Goal: Task Accomplishment & Management: Complete application form

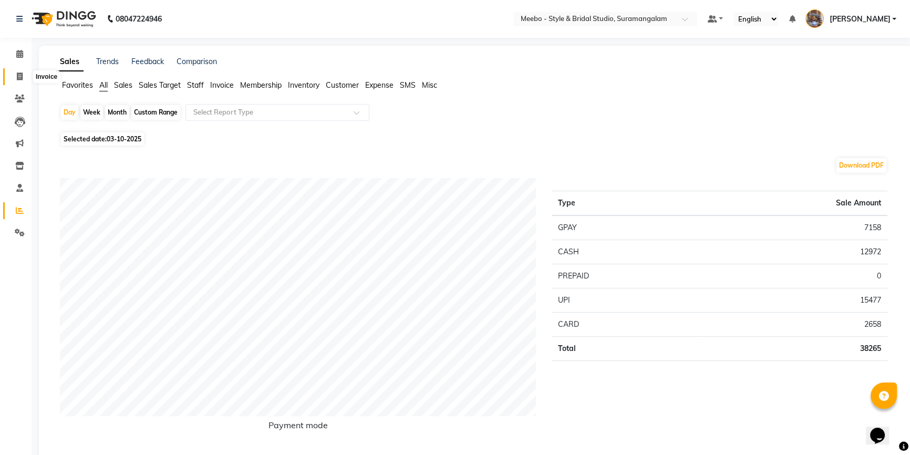
click at [22, 74] on icon at bounding box center [20, 77] width 6 height 8
select select "12"
select select "service"
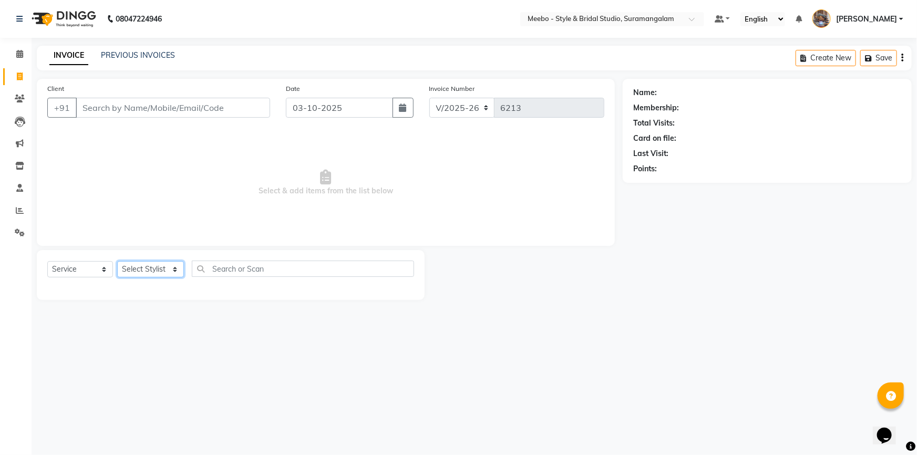
click at [140, 267] on select "Select Stylist Admin [PERSON_NAME] [PERSON_NAME] [PERSON_NAME] Manager [PERSON_…" at bounding box center [150, 269] width 67 height 16
select select "18501"
click at [140, 267] on select "Select Stylist Admin [PERSON_NAME] [PERSON_NAME] [PERSON_NAME] Manager [PERSON_…" at bounding box center [150, 269] width 67 height 16
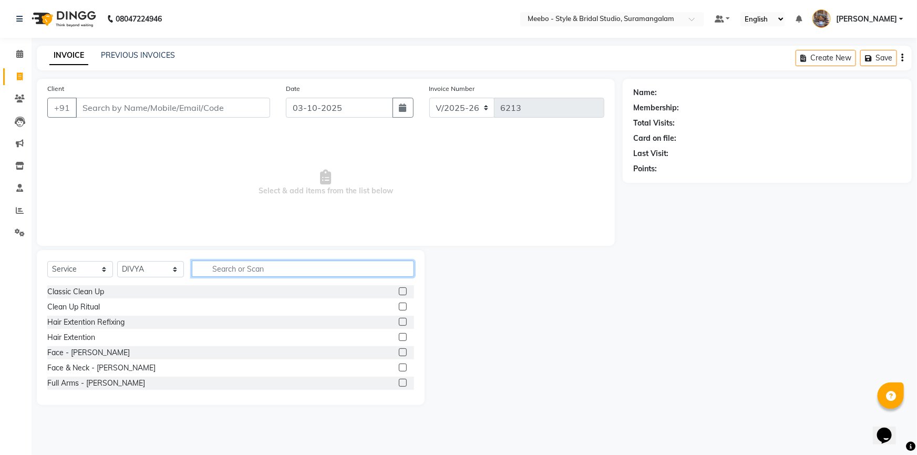
click at [225, 270] on input "text" at bounding box center [303, 269] width 222 height 16
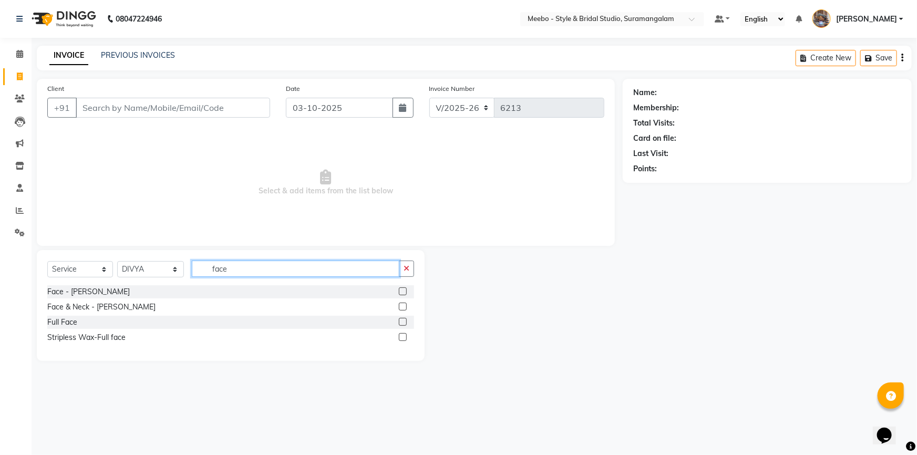
type input "face"
click at [405, 305] on label at bounding box center [403, 307] width 8 height 8
click at [405, 305] on input "checkbox" at bounding box center [402, 307] width 7 height 7
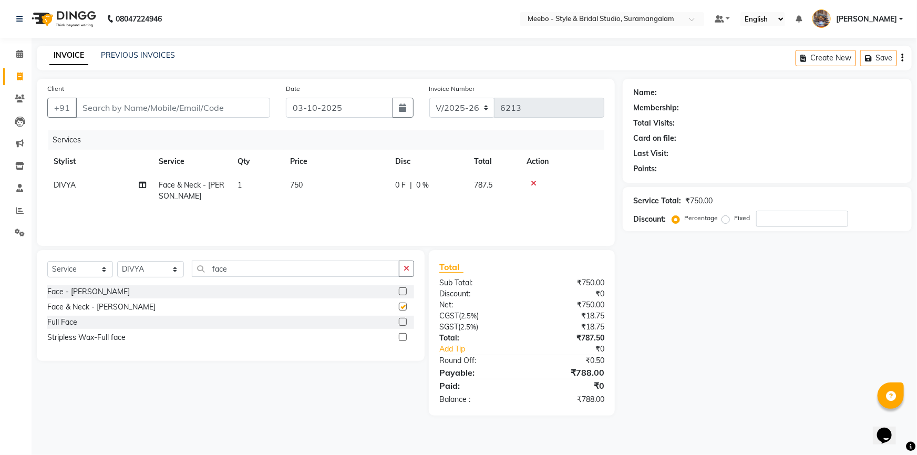
checkbox input "false"
click at [265, 265] on input "face" at bounding box center [296, 269] width 208 height 16
type input "f"
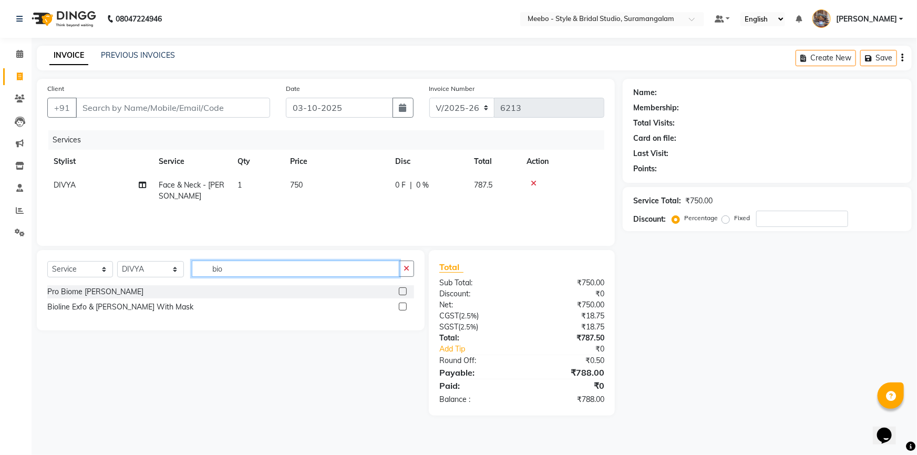
type input "bio"
click at [404, 307] on label at bounding box center [403, 307] width 8 height 8
click at [404, 307] on input "checkbox" at bounding box center [402, 307] width 7 height 7
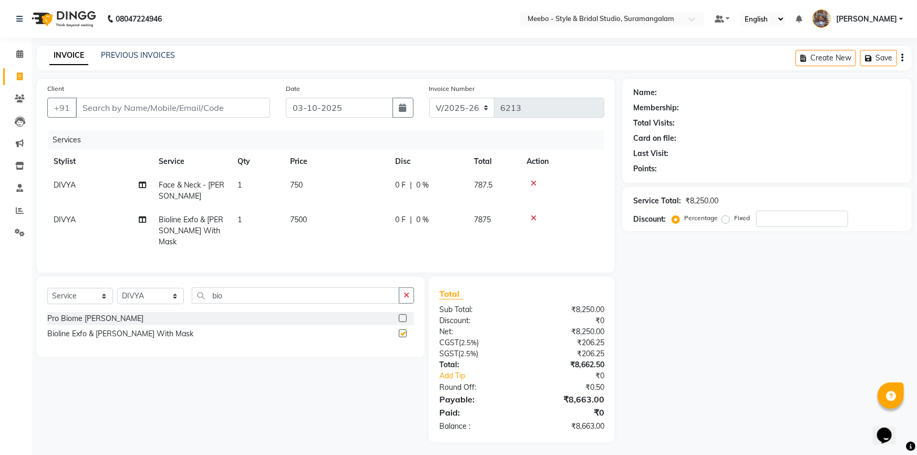
checkbox input "false"
click at [236, 292] on input "bio" at bounding box center [296, 295] width 208 height 16
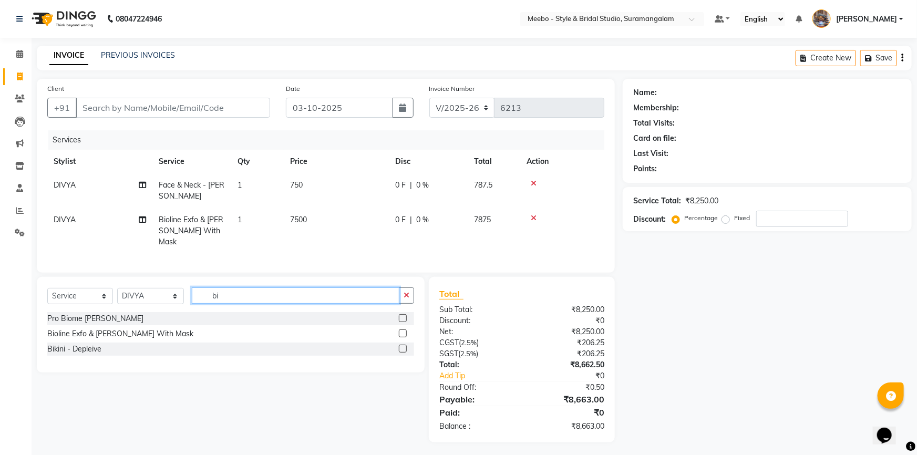
type input "b"
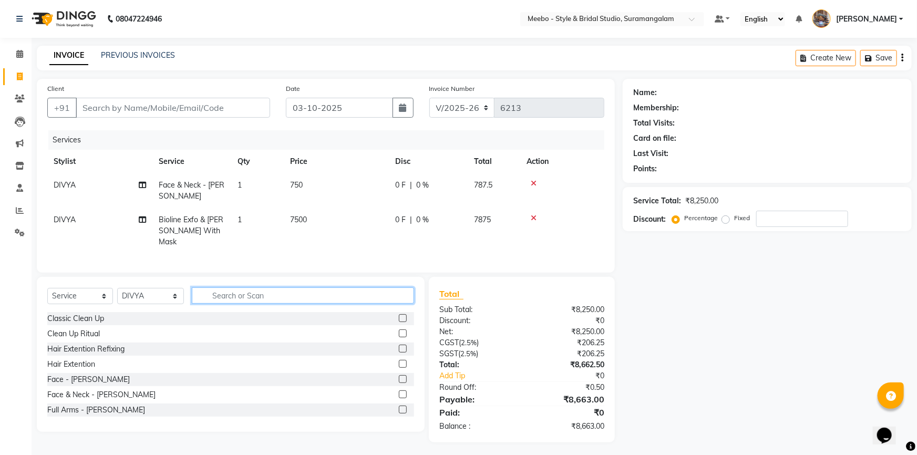
click at [224, 290] on input "text" at bounding box center [303, 295] width 222 height 16
click at [274, 294] on input "signature" at bounding box center [296, 295] width 208 height 16
type input "signature"
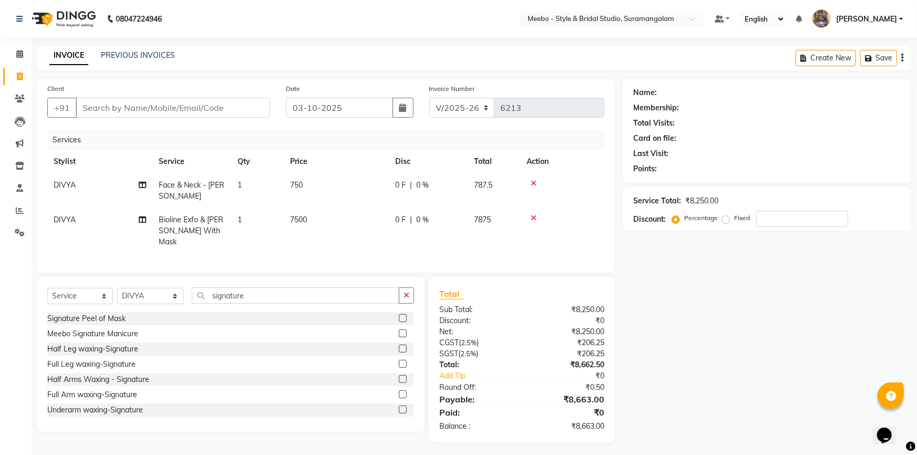
click at [399, 329] on label at bounding box center [403, 333] width 8 height 8
click at [399, 330] on input "checkbox" at bounding box center [402, 333] width 7 height 7
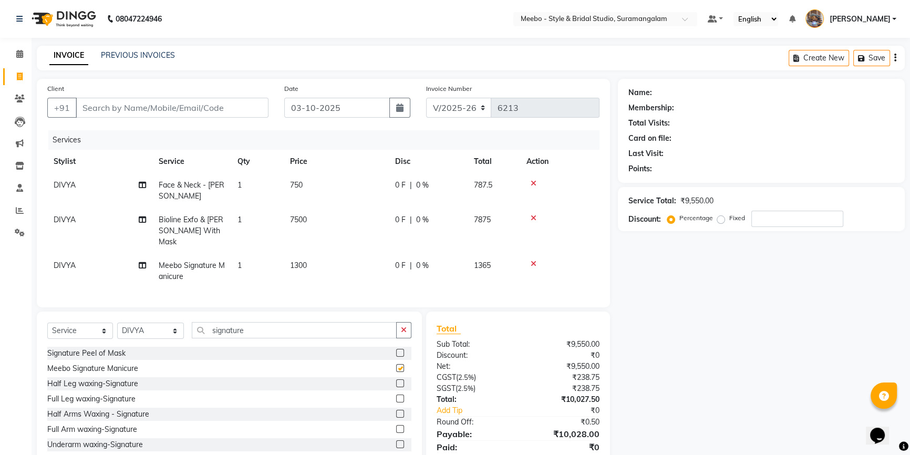
checkbox input "false"
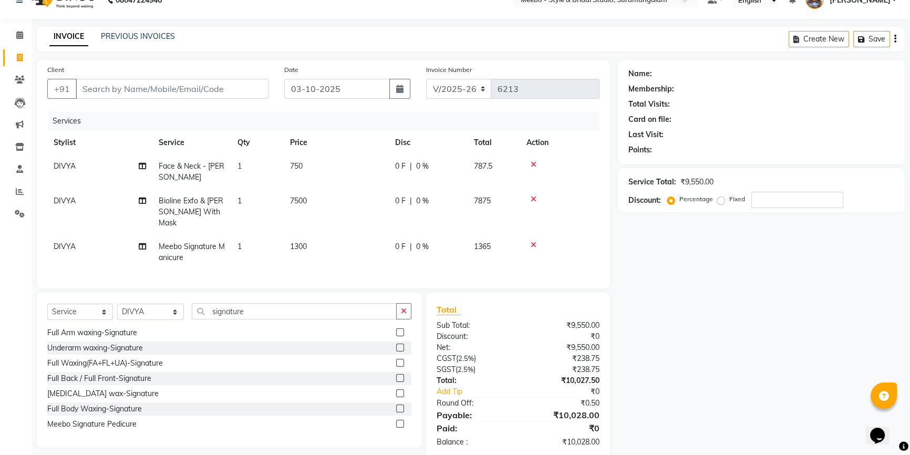
scroll to position [34, 0]
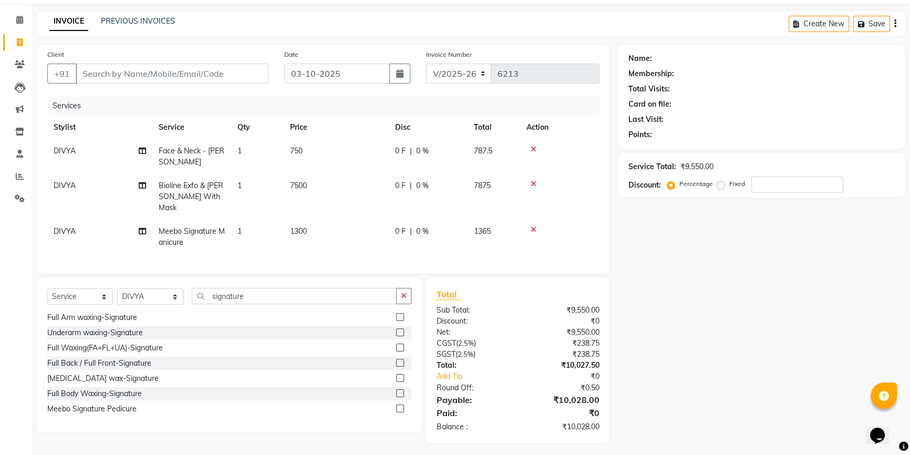
click at [396, 406] on label at bounding box center [400, 409] width 8 height 8
click at [396, 406] on input "checkbox" at bounding box center [399, 409] width 7 height 7
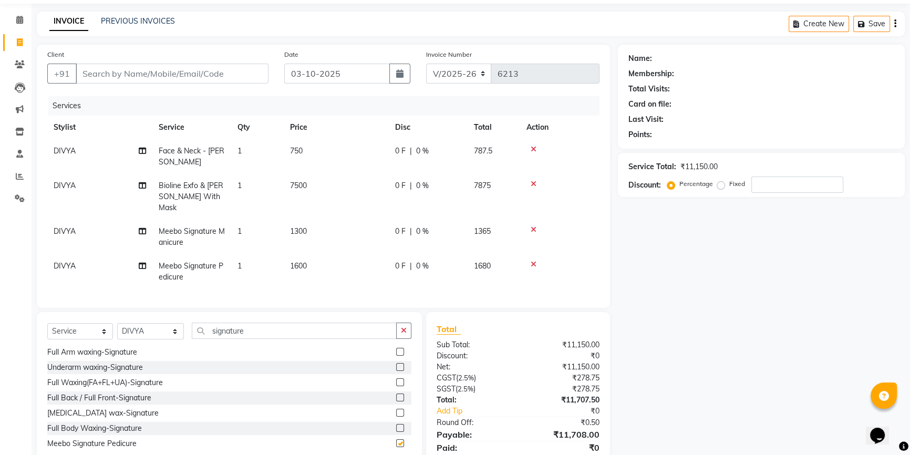
checkbox input "false"
click at [221, 67] on input "Client" at bounding box center [172, 74] width 193 height 20
click at [213, 75] on input "Client" at bounding box center [172, 74] width 193 height 20
click at [76, 220] on td "DIVYA" at bounding box center [99, 237] width 105 height 35
select select "18501"
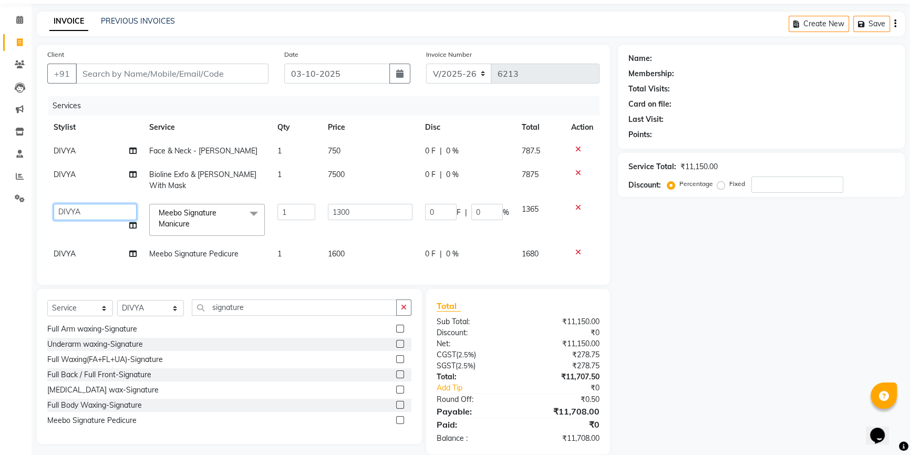
click at [87, 204] on select "Admin [PERSON_NAME] [PERSON_NAME] [PERSON_NAME] Manager [PERSON_NAME] DIVYA KUS…" at bounding box center [95, 212] width 83 height 16
select select "57684"
click at [87, 204] on select "Admin [PERSON_NAME] [PERSON_NAME] [PERSON_NAME] Manager [PERSON_NAME] DIVYA KUS…" at bounding box center [95, 212] width 83 height 16
click at [82, 204] on select "Admin [PERSON_NAME] [PERSON_NAME] [PERSON_NAME] Manager [PERSON_NAME] DIVYA KUS…" at bounding box center [95, 212] width 83 height 16
select select "58442"
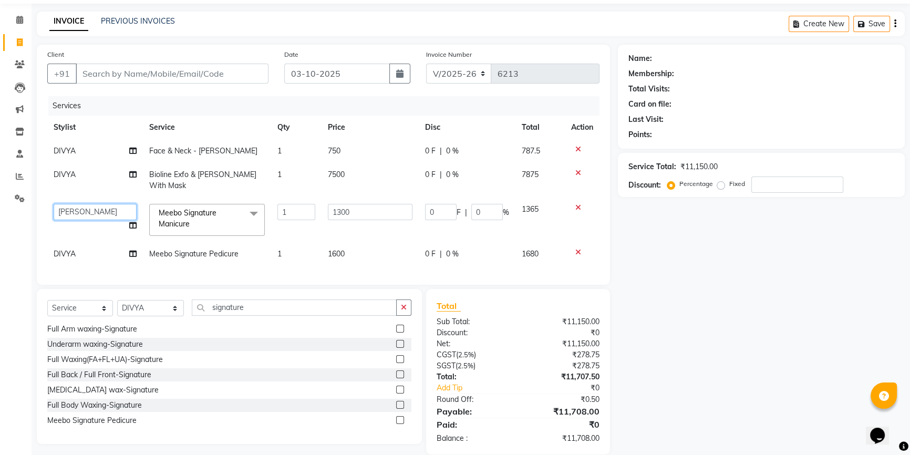
click at [82, 204] on select "Admin [PERSON_NAME] [PERSON_NAME] [PERSON_NAME] Manager [PERSON_NAME] DIVYA KUS…" at bounding box center [95, 212] width 83 height 16
click at [92, 164] on tbody "DIVYA Face & Neck - [PERSON_NAME] 1 750 0 F | 0 % 787.5 DIVYA Bioline Exfo & [P…" at bounding box center [323, 202] width 552 height 127
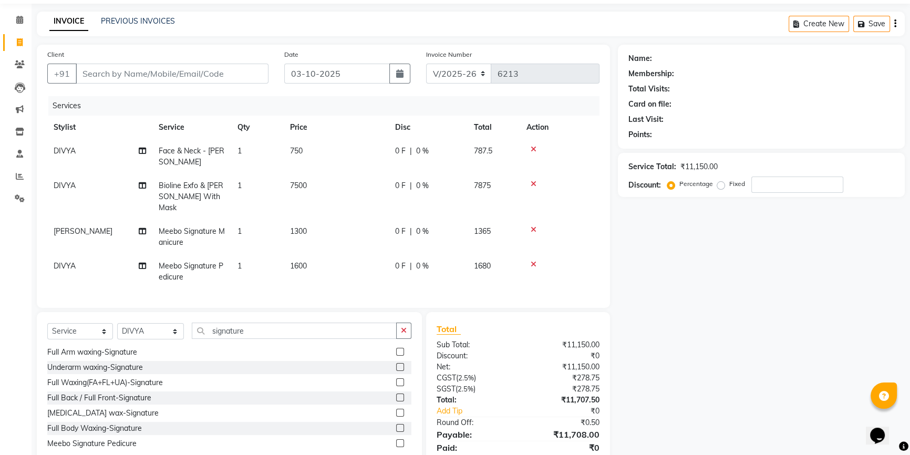
click at [61, 261] on span "DIVYA" at bounding box center [65, 265] width 22 height 9
select select "18501"
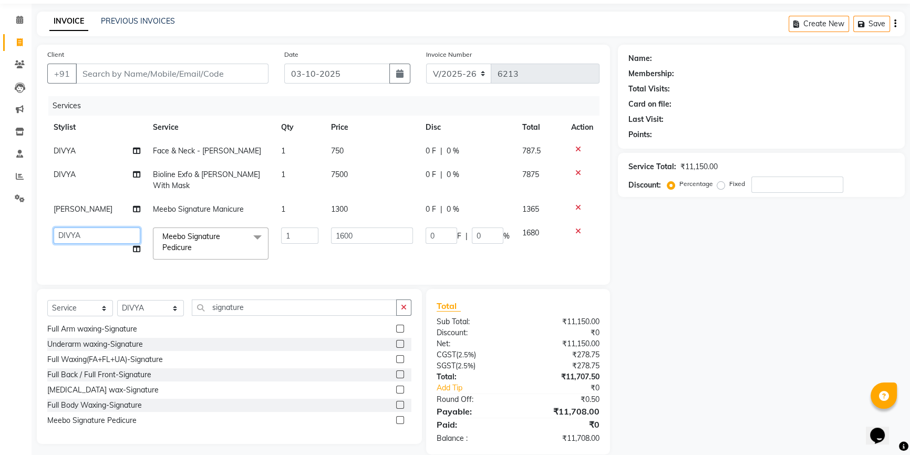
click at [84, 228] on select "Admin [PERSON_NAME] [PERSON_NAME] [PERSON_NAME] Manager [PERSON_NAME] DIVYA KUS…" at bounding box center [97, 236] width 87 height 16
select select "57684"
click at [40, 239] on div "Client +91 Date [DATE] Invoice Number V/2025 V/[PHONE_NUMBER] Services Stylist …" at bounding box center [323, 165] width 573 height 240
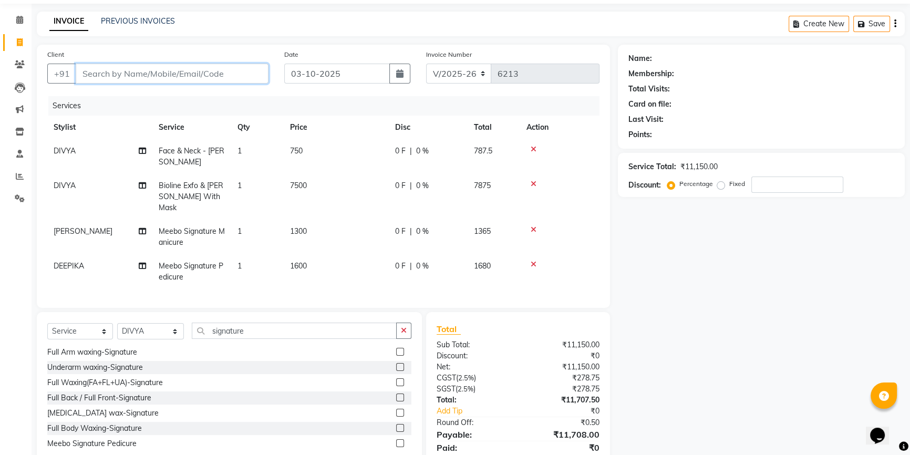
click at [185, 73] on input "Client" at bounding box center [172, 74] width 193 height 20
click at [198, 73] on input "Client" at bounding box center [172, 74] width 193 height 20
type input "7"
type input "0"
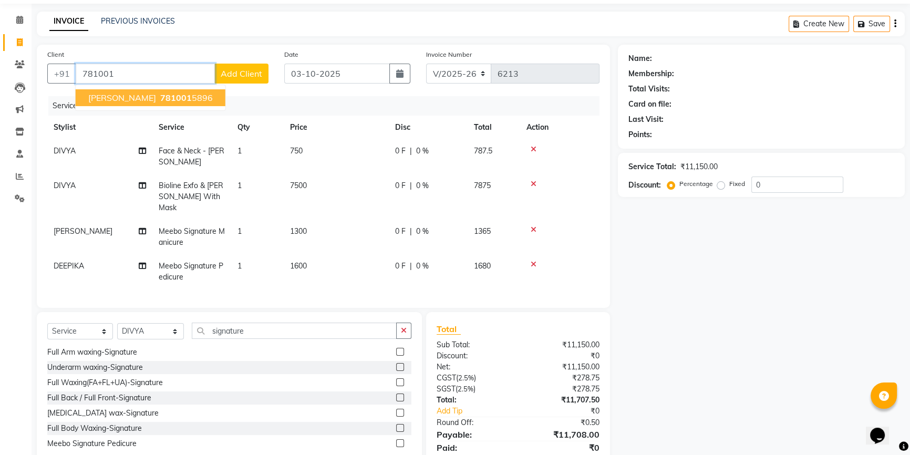
click at [160, 95] on span "781001" at bounding box center [176, 97] width 32 height 11
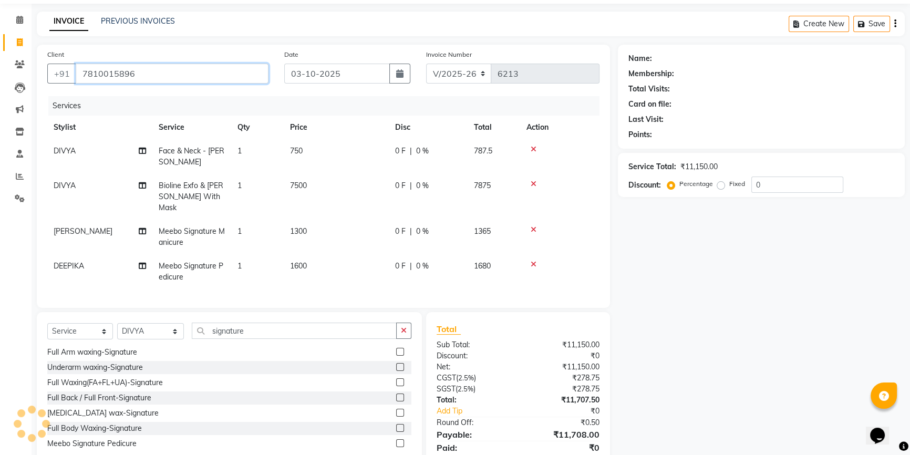
type input "7810015896"
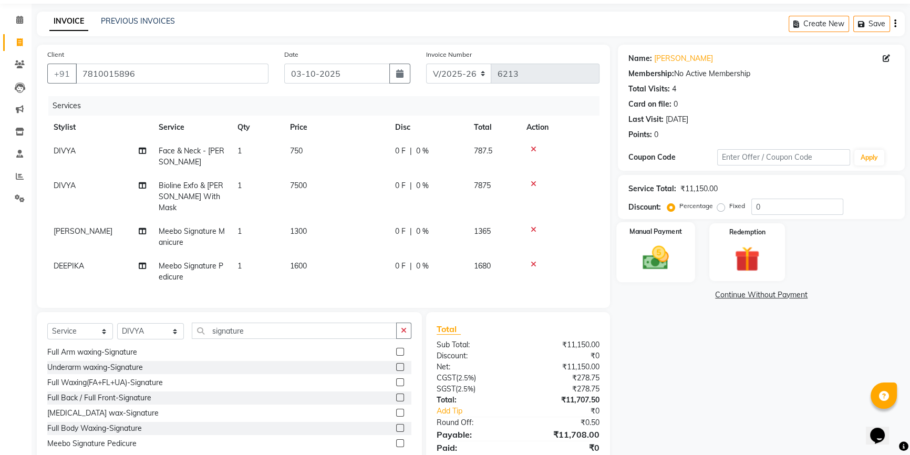
click at [657, 260] on img at bounding box center [656, 258] width 43 height 30
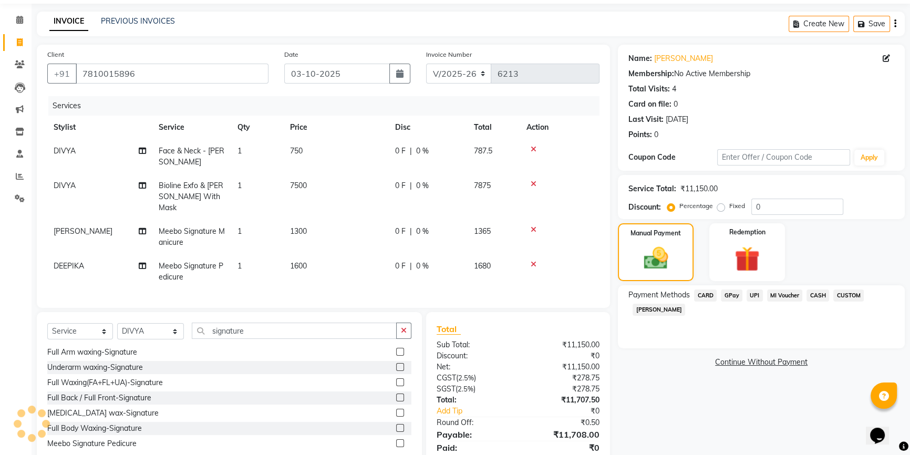
click at [751, 293] on span "UPI" at bounding box center [755, 296] width 16 height 12
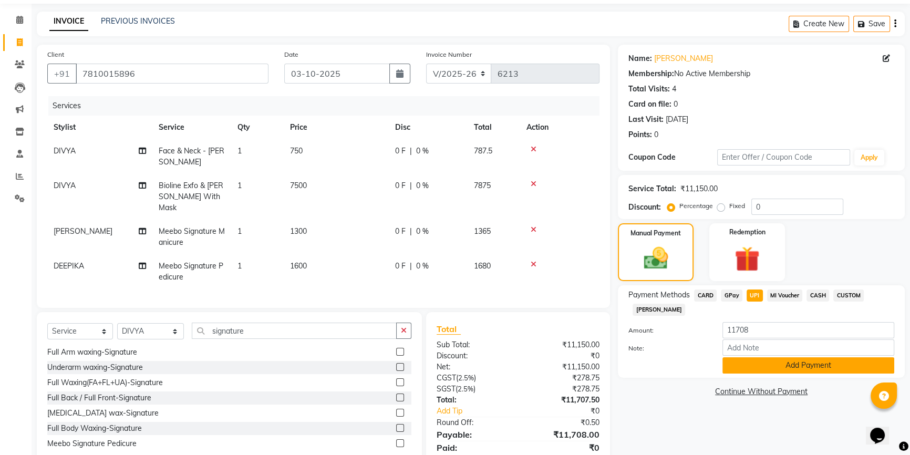
click at [788, 361] on button "Add Payment" at bounding box center [808, 365] width 172 height 16
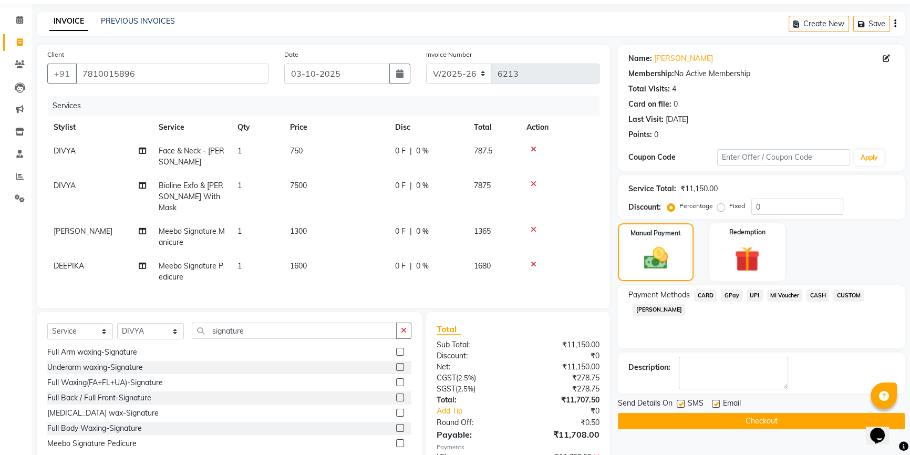
click at [768, 421] on button "Checkout" at bounding box center [761, 421] width 287 height 16
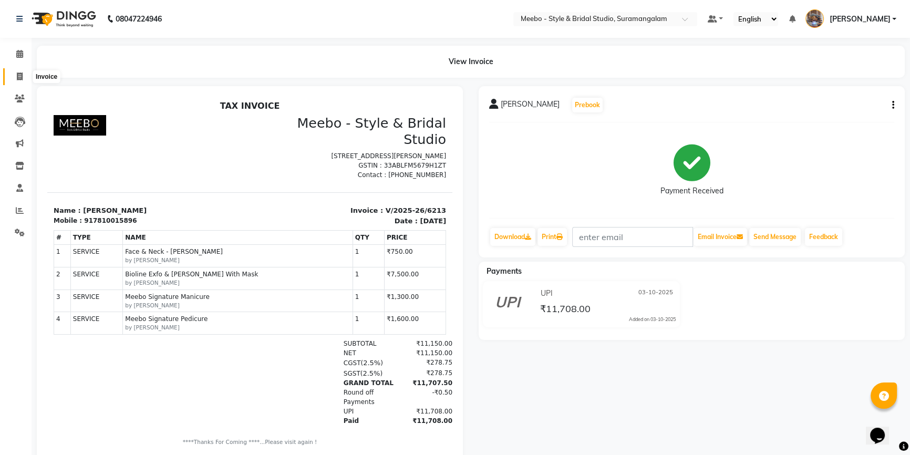
click at [19, 77] on icon at bounding box center [20, 77] width 6 height 8
select select "service"
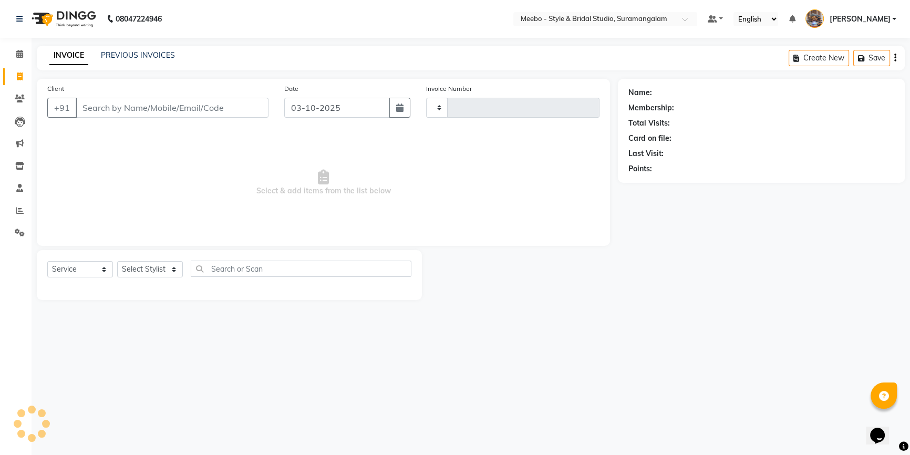
type input "6214"
select select "12"
click at [21, 211] on icon at bounding box center [20, 210] width 8 height 8
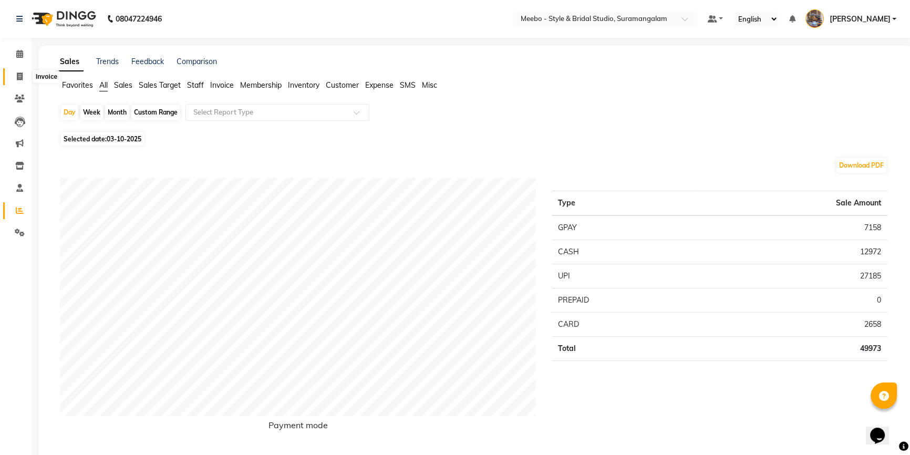
click at [20, 77] on icon at bounding box center [20, 77] width 6 height 8
select select "12"
select select "service"
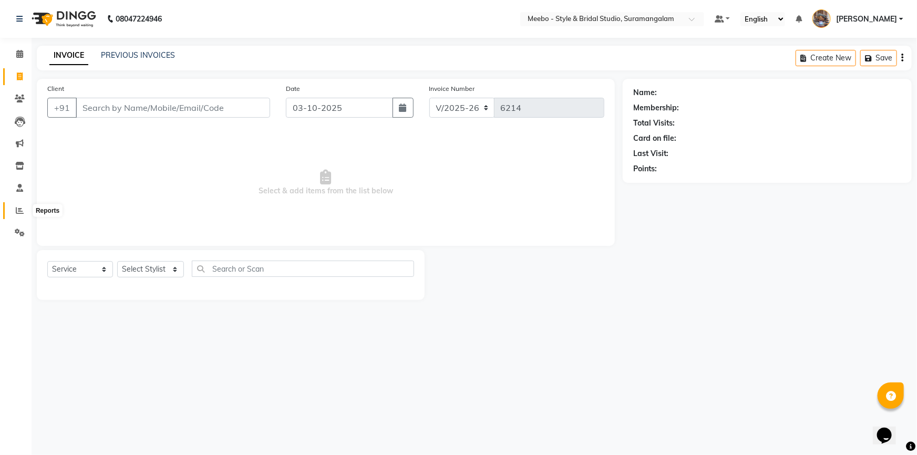
click at [22, 208] on icon at bounding box center [20, 210] width 8 height 8
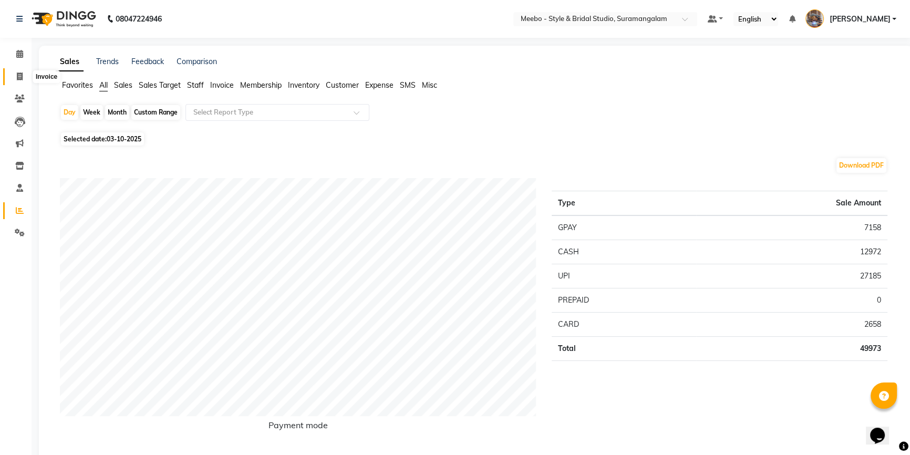
click at [14, 77] on span at bounding box center [20, 77] width 18 height 12
select select "service"
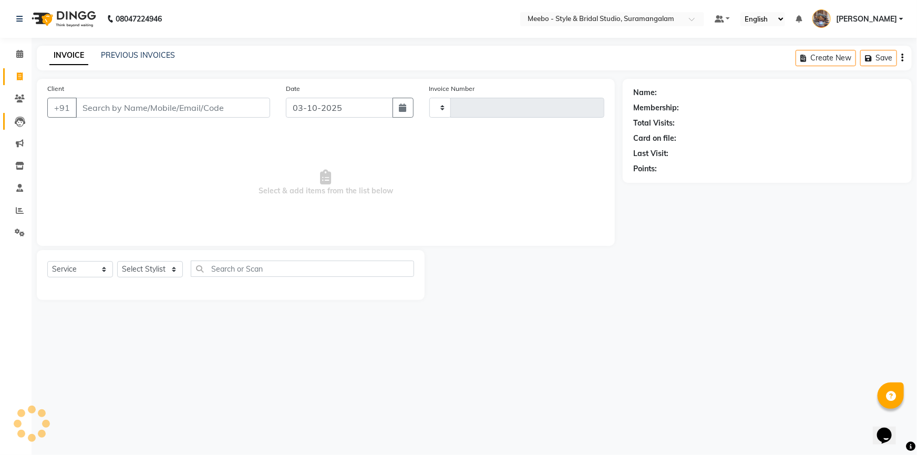
type input "6214"
select select "12"
click at [16, 208] on icon at bounding box center [20, 210] width 8 height 8
